Goal: Task Accomplishment & Management: Manage account settings

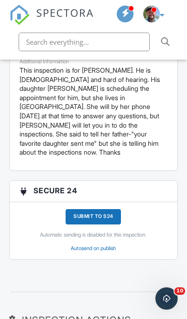
scroll to position [1978, 0]
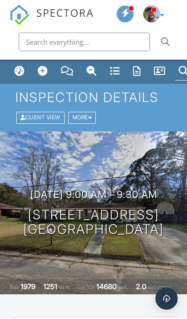
click at [91, 115] on div "More" at bounding box center [83, 118] width 28 height 12
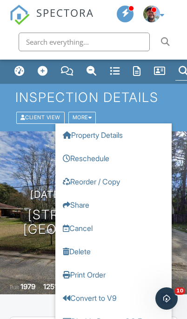
click at [99, 160] on link "Reschedule" at bounding box center [113, 158] width 117 height 23
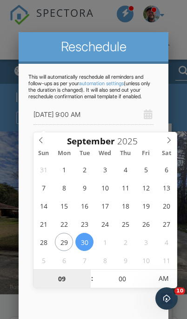
click at [77, 280] on input "09" at bounding box center [62, 279] width 57 height 19
type input "01"
type input "[DATE] 1:00 AM"
type input "12"
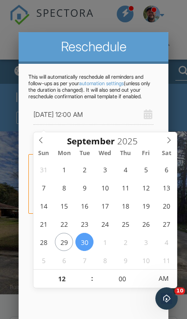
type input "[DATE] 12:00 PM"
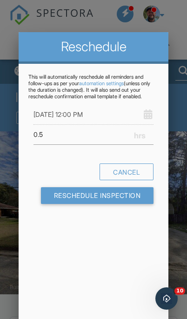
click at [110, 305] on div "Reschedule This will automatically reschedule all reminders and follow-ups as p…" at bounding box center [94, 195] width 150 height 326
click at [86, 199] on input "Reschedule Inspection" at bounding box center [97, 195] width 113 height 17
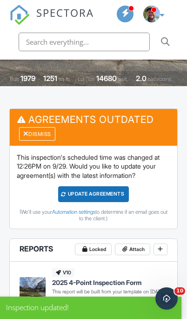
click at [106, 193] on div "Update Agreements" at bounding box center [93, 193] width 71 height 15
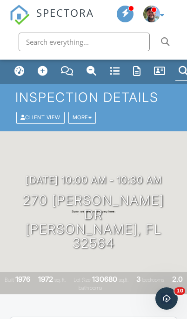
click at [17, 69] on div "Dashboard" at bounding box center [19, 71] width 10 height 10
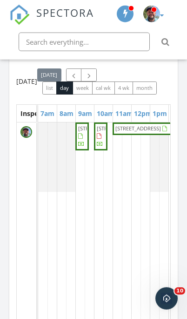
scroll to position [955, 0]
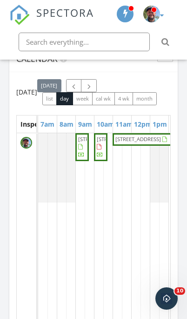
click at [93, 90] on span "button" at bounding box center [89, 86] width 8 height 8
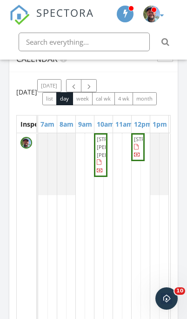
click at [121, 168] on td at bounding box center [117, 296] width 9 height 327
click at [125, 168] on td at bounding box center [126, 296] width 9 height 327
click at [121, 179] on td at bounding box center [117, 296] width 9 height 327
click at [122, 184] on td at bounding box center [117, 296] width 9 height 327
click at [124, 246] on td at bounding box center [126, 296] width 9 height 327
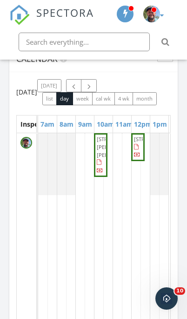
click at [81, 240] on td at bounding box center [80, 296] width 9 height 327
click at [91, 239] on td at bounding box center [89, 296] width 9 height 327
click at [91, 247] on td at bounding box center [89, 296] width 9 height 327
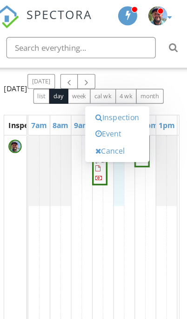
scroll to position [968, 0]
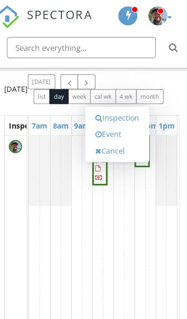
click at [106, 121] on link "Event" at bounding box center [116, 118] width 48 height 15
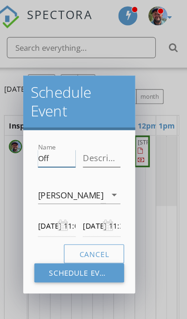
click at [46, 139] on input "Off" at bounding box center [62, 139] width 33 height 15
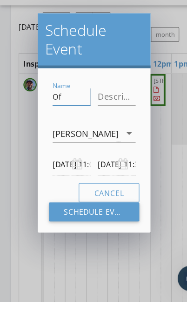
type input "O"
type input "DT"
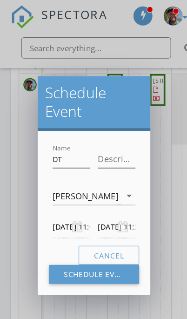
click at [62, 193] on input "09/30/2025 11:00 AM" at bounding box center [62, 199] width 33 height 20
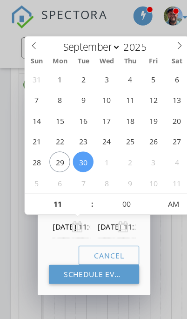
click at [46, 208] on input "09/30/2025 11:00 AM" at bounding box center [62, 199] width 33 height 20
click at [51, 217] on div "Cancel Schedule Event" at bounding box center [82, 232] width 79 height 34
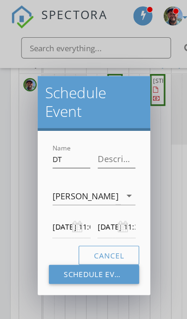
click at [113, 199] on input "09/30/2025 11:30 AM" at bounding box center [102, 199] width 33 height 20
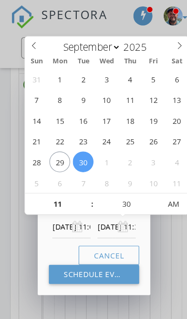
click at [48, 217] on div "Cancel Schedule Event" at bounding box center [82, 232] width 79 height 34
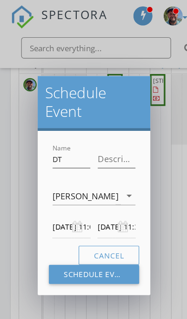
click at [99, 244] on button "Schedule Event" at bounding box center [82, 240] width 79 height 17
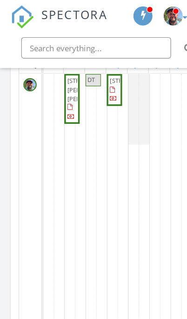
scroll to position [0, 23]
